Goal: Task Accomplishment & Management: Use online tool/utility

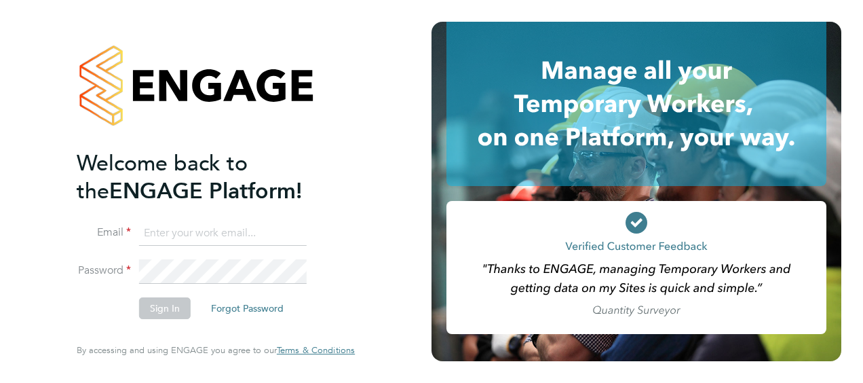
type input "[EMAIL_ADDRESS][PERSON_NAME][DOMAIN_NAME]"
click at [54, 308] on div "Welcome back to the ENGAGE Platform! Email [EMAIL_ADDRESS][PERSON_NAME][DOMAIN_…" at bounding box center [216, 191] width 332 height 383
click at [174, 304] on button "Sign In" at bounding box center [165, 308] width 52 height 22
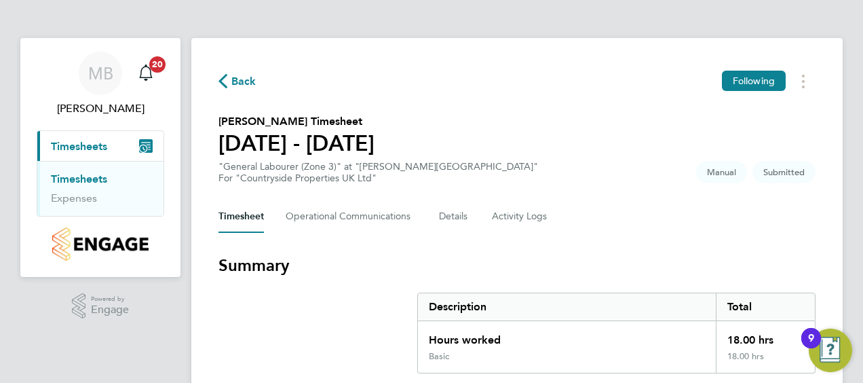
click at [250, 326] on section "Summary Description Total Hours worked 18.00 hrs Basic 18.00 hrs" at bounding box center [516, 313] width 597 height 119
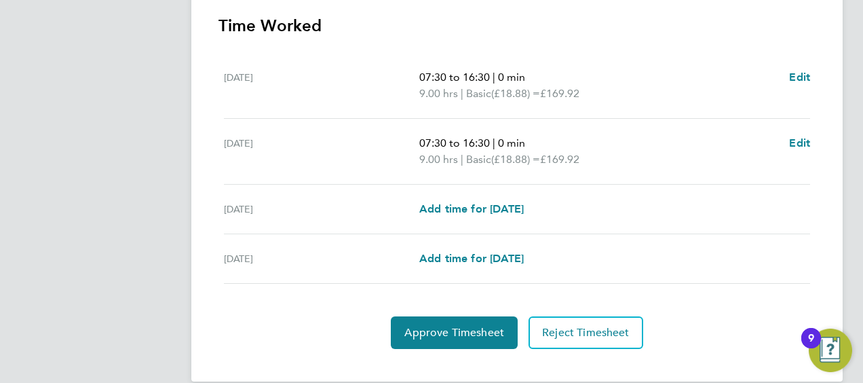
scroll to position [409, 0]
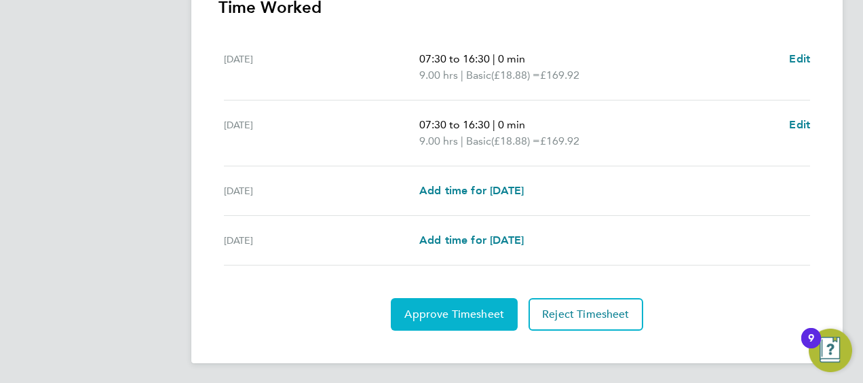
click at [442, 311] on span "Approve Timesheet" at bounding box center [454, 314] width 100 height 14
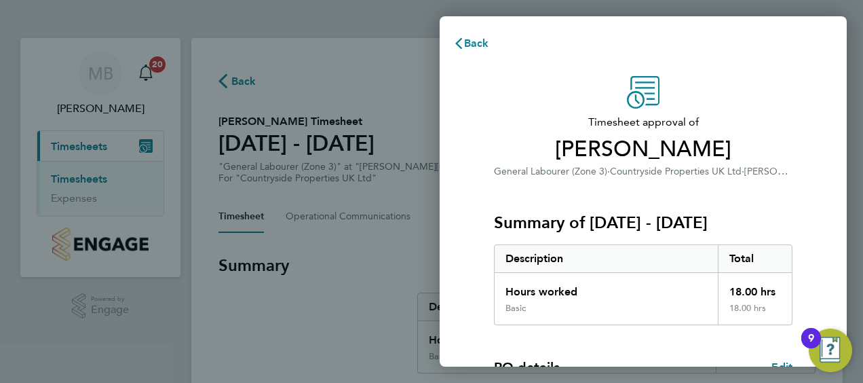
click at [470, 256] on div "Timesheet approval of [PERSON_NAME] General Labourer (Zone 3) · Countryside Pro…" at bounding box center [643, 347] width 407 height 574
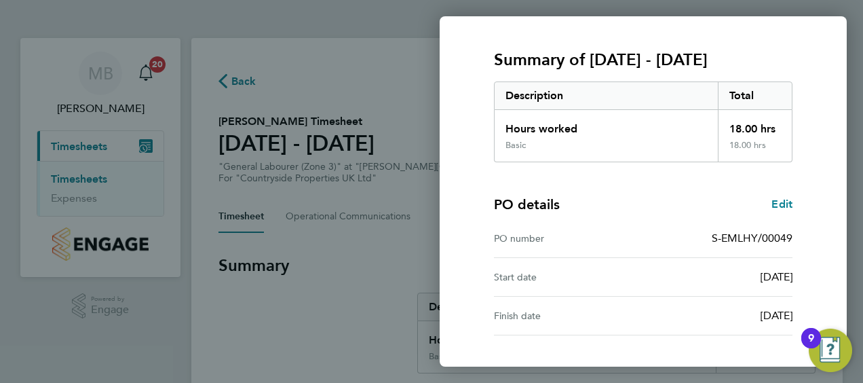
scroll to position [266, 0]
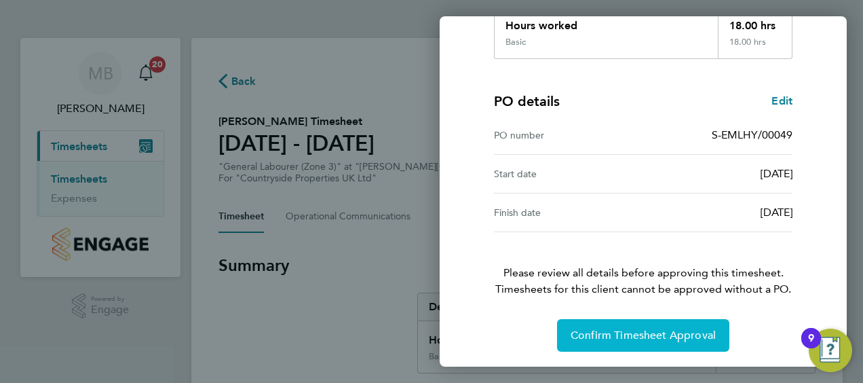
click at [598, 324] on button "Confirm Timesheet Approval" at bounding box center [643, 335] width 172 height 33
